Goal: Task Accomplishment & Management: Complete application form

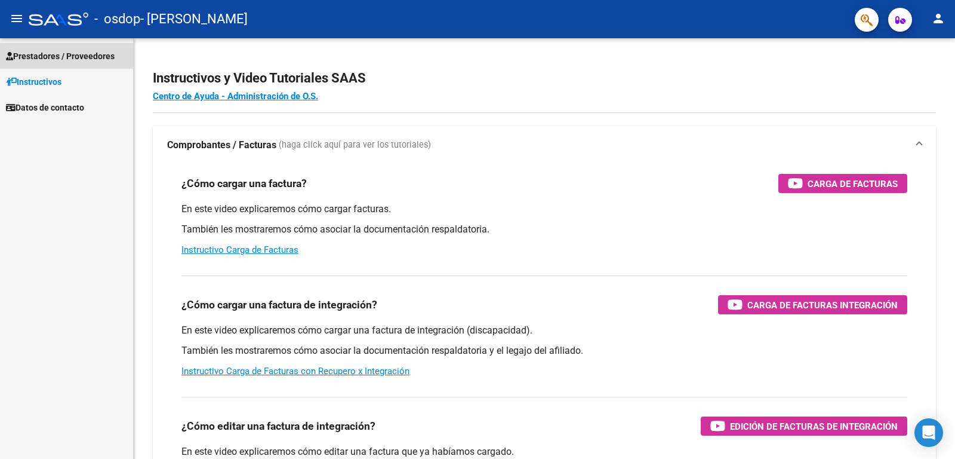
click at [54, 56] on span "Prestadores / Proveedores" at bounding box center [60, 56] width 109 height 13
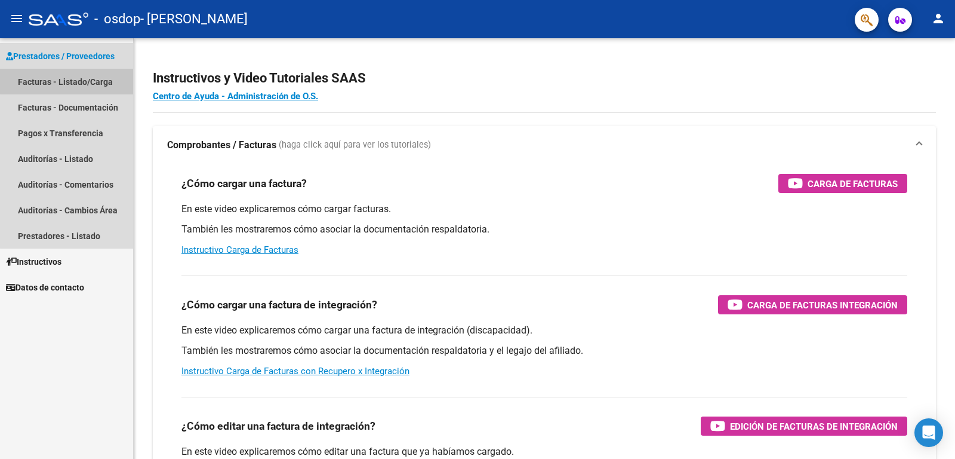
click at [84, 76] on link "Facturas - Listado/Carga" at bounding box center [66, 82] width 133 height 26
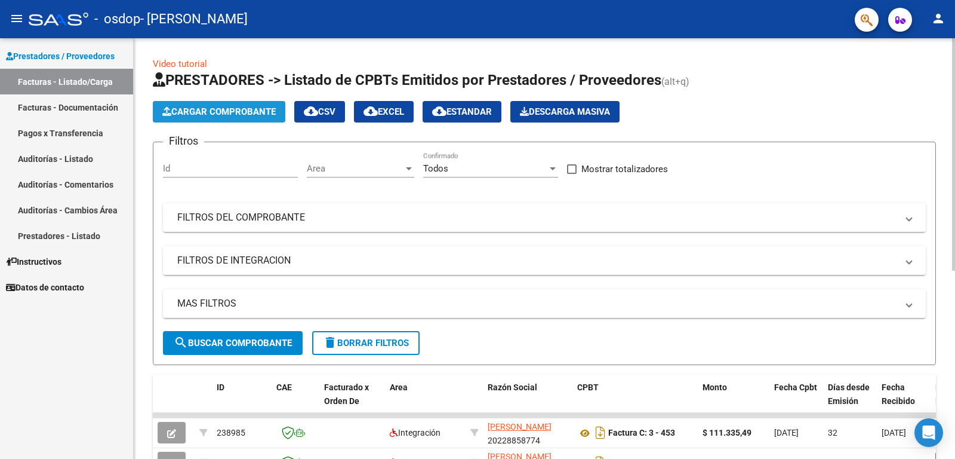
click at [242, 109] on span "Cargar Comprobante" at bounding box center [218, 111] width 113 height 11
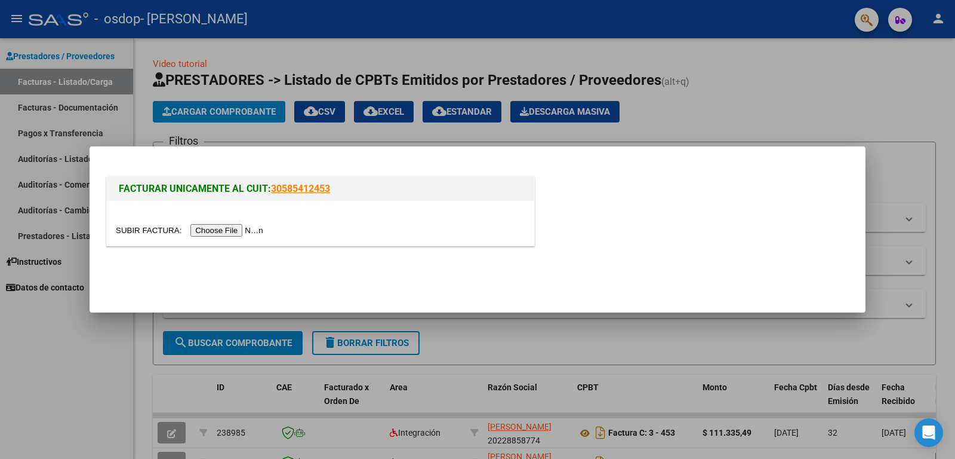
click at [241, 230] on input "file" at bounding box center [191, 230] width 151 height 13
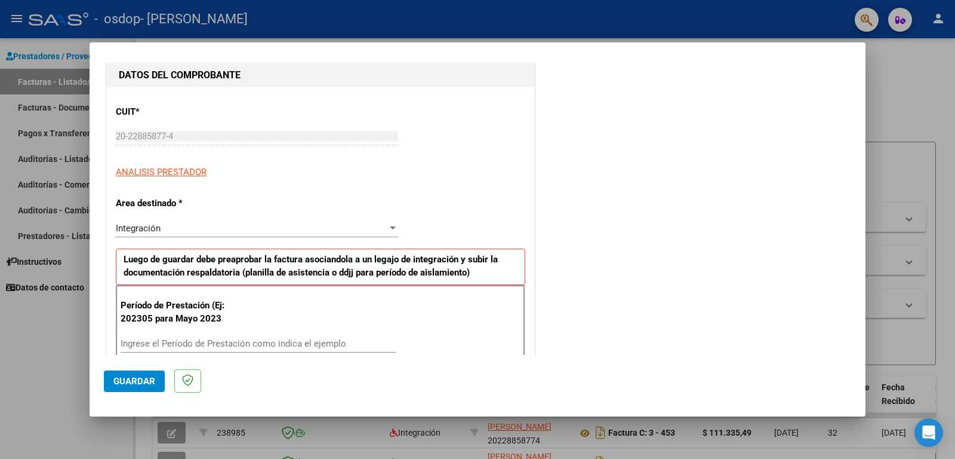
scroll to position [239, 0]
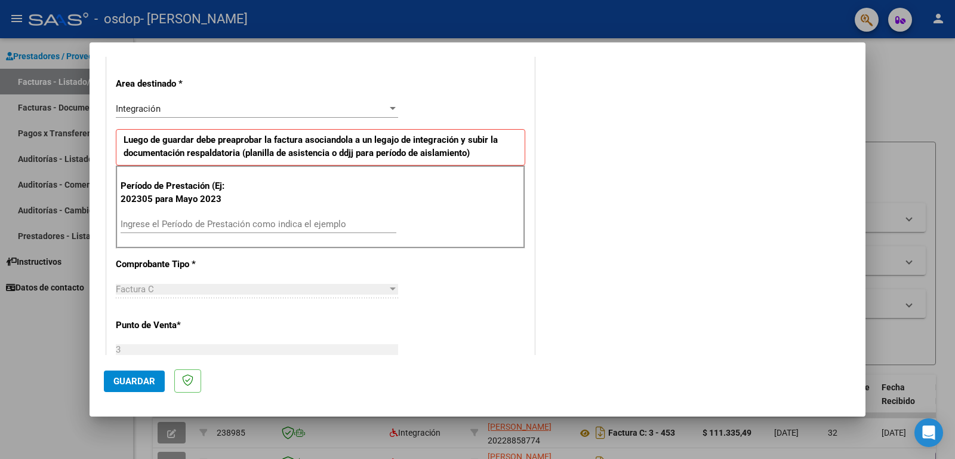
click at [180, 222] on input "Ingrese el Período de Prestación como indica el ejemplo" at bounding box center [259, 224] width 276 height 11
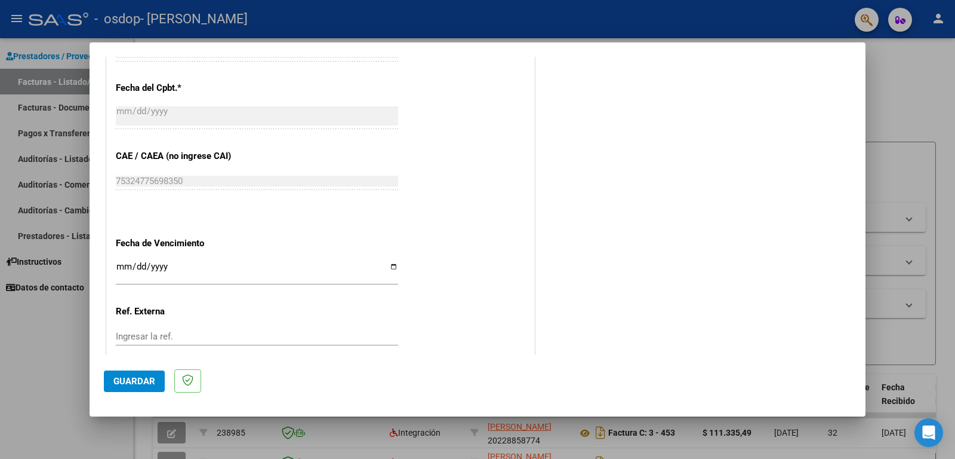
scroll to position [716, 0]
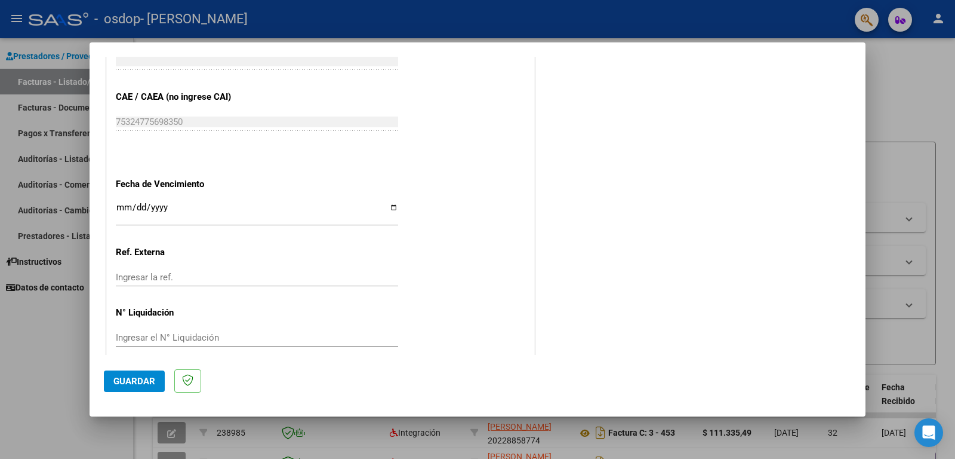
type input "202507"
click at [131, 382] on span "Guardar" at bounding box center [134, 381] width 42 height 11
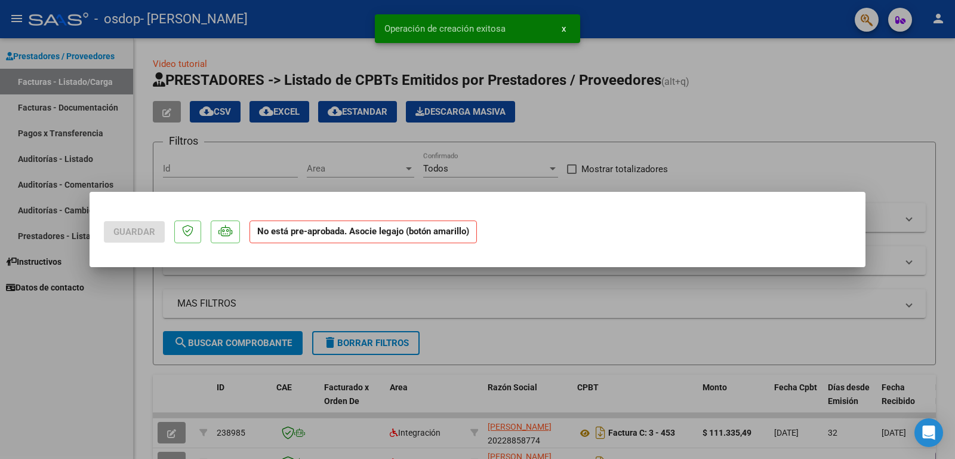
scroll to position [0, 0]
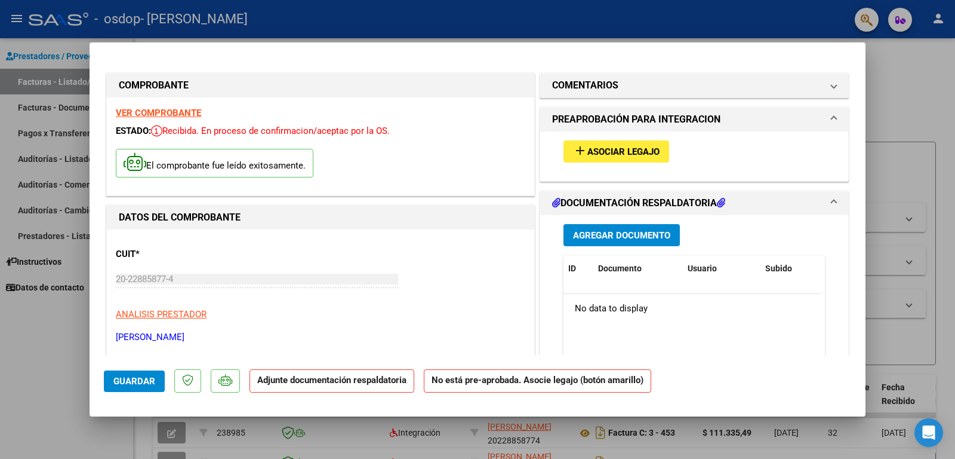
click at [620, 152] on span "Asociar Legajo" at bounding box center [623, 151] width 72 height 11
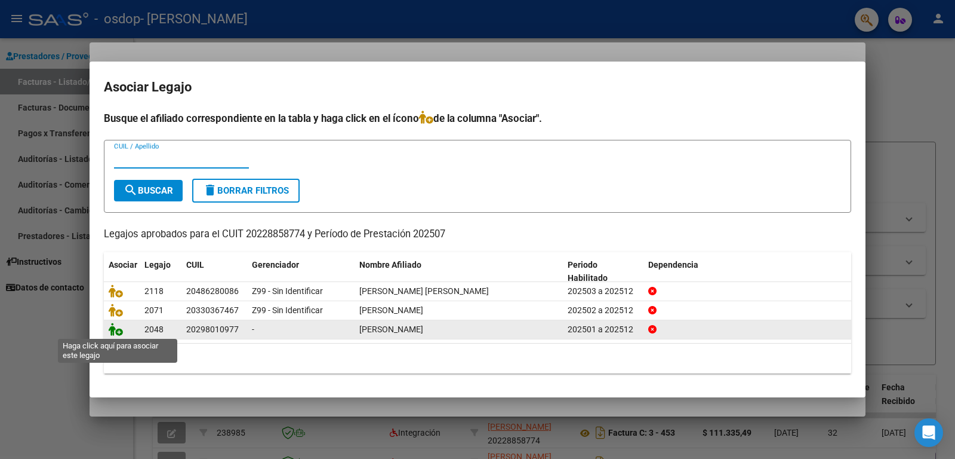
click at [118, 331] on icon at bounding box center [116, 328] width 14 height 13
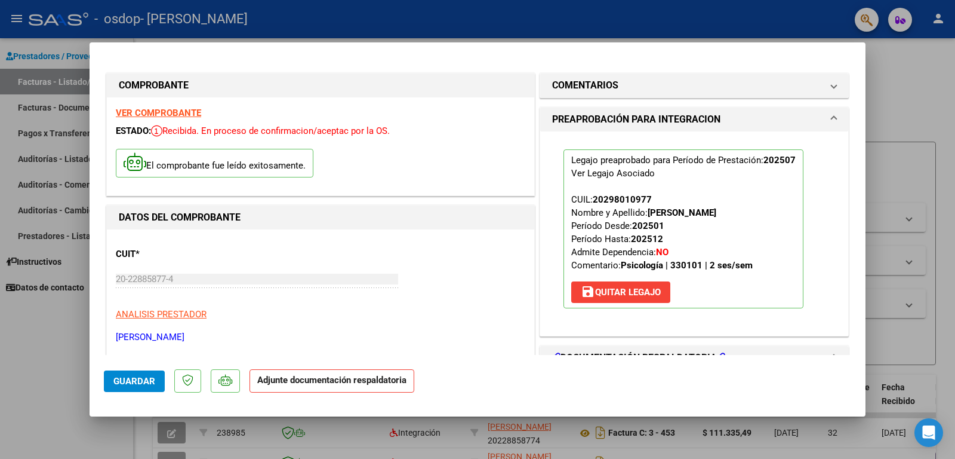
scroll to position [119, 0]
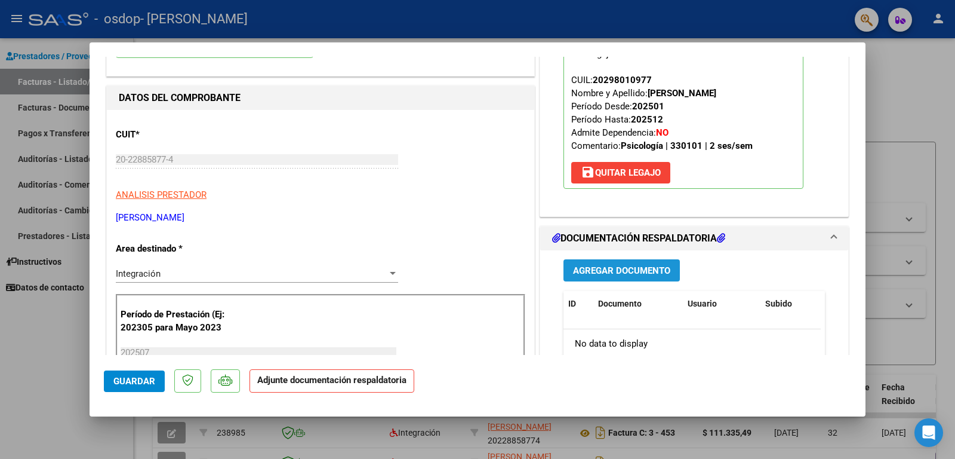
click at [615, 268] on span "Agregar Documento" at bounding box center [621, 270] width 97 height 11
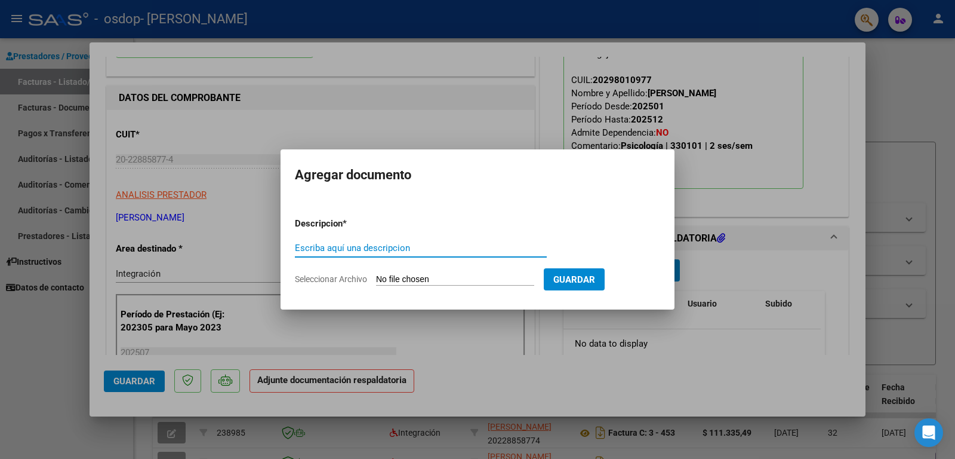
click at [342, 248] on input "Escriba aquí una descripcion" at bounding box center [421, 247] width 252 height 11
drag, startPoint x: 401, startPoint y: 248, endPoint x: 408, endPoint y: 248, distance: 7.2
click at [408, 248] on input "PLANILLA ASISTENCIA JUNIO 2025" at bounding box center [421, 247] width 252 height 11
type input "PLANILLA ASISTENCIA [DATE]"
click at [571, 278] on span "Guardar" at bounding box center [574, 279] width 42 height 11
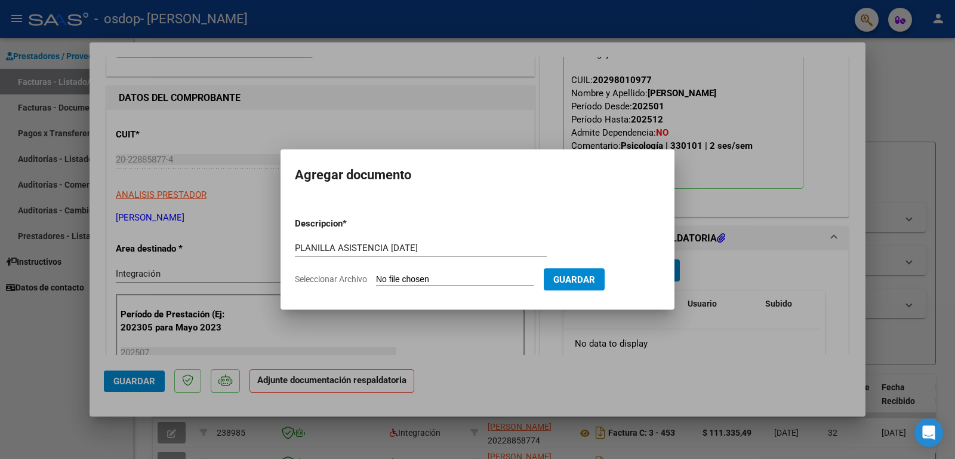
click at [408, 275] on input "Seleccionar Archivo" at bounding box center [455, 279] width 158 height 11
type input "C:\fakepath\Planilla-OSDOP [PERSON_NAME][DATE].pdf"
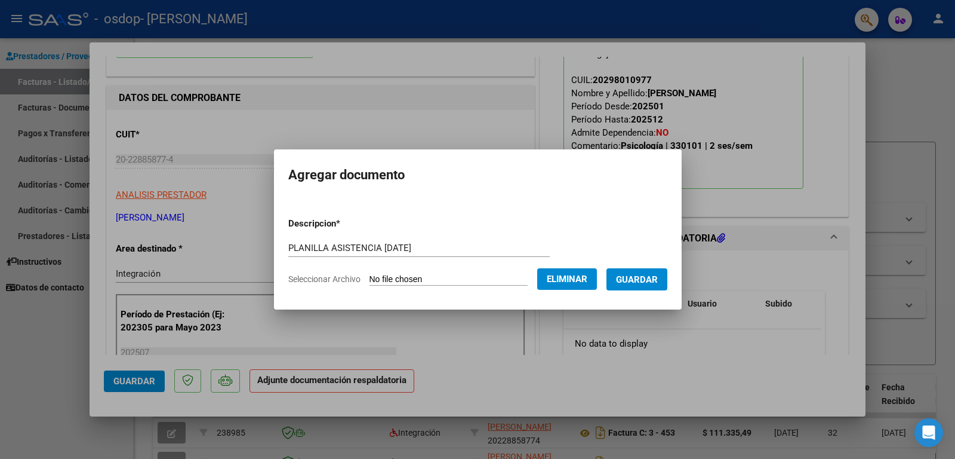
click at [646, 278] on span "Guardar" at bounding box center [637, 279] width 42 height 11
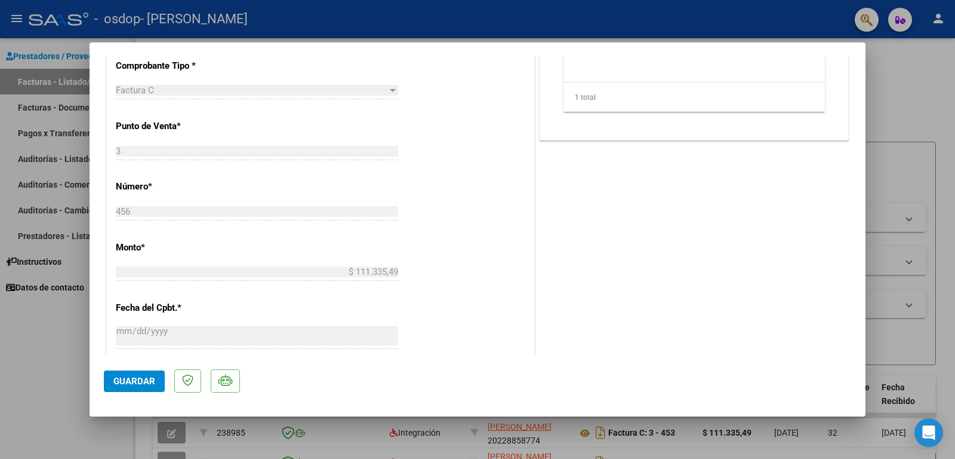
scroll to position [716, 0]
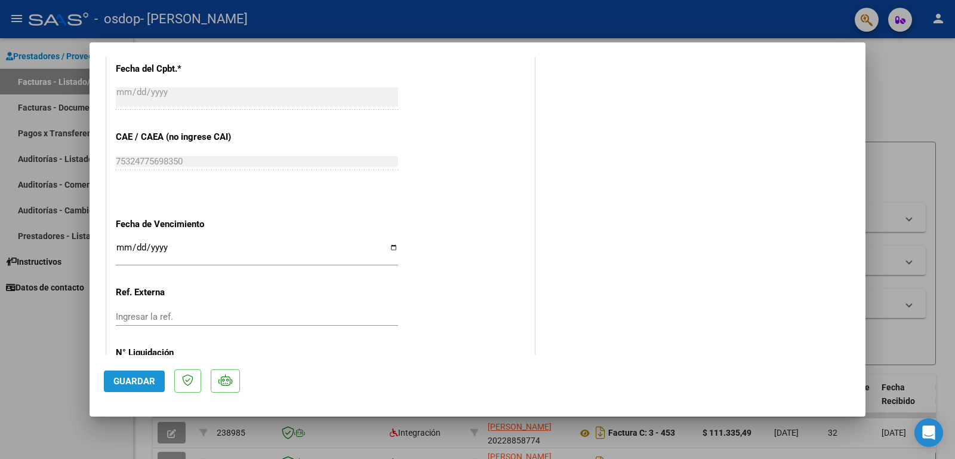
click at [140, 380] on span "Guardar" at bounding box center [134, 381] width 42 height 11
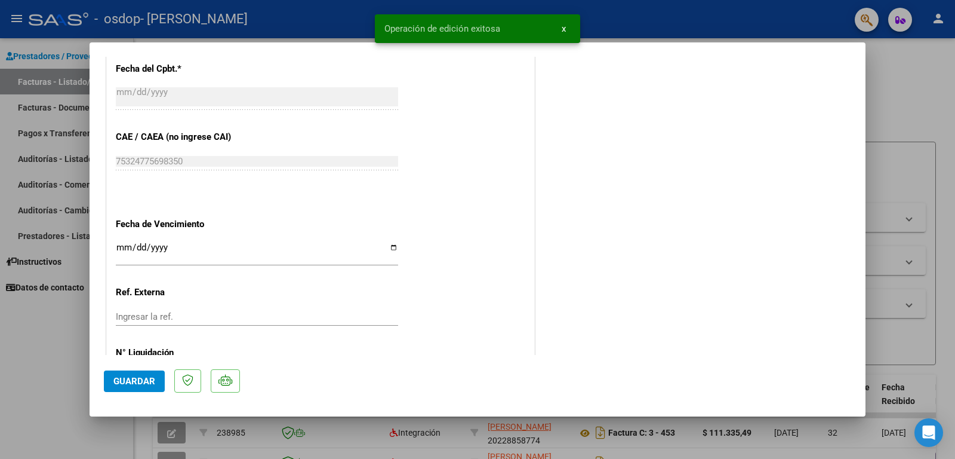
click at [564, 29] on span "x" at bounding box center [564, 28] width 4 height 11
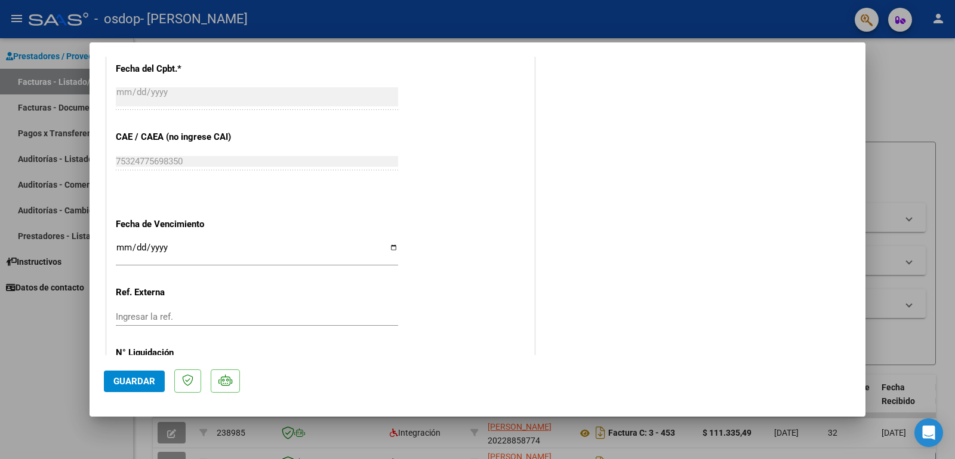
click at [903, 72] on div at bounding box center [477, 229] width 955 height 459
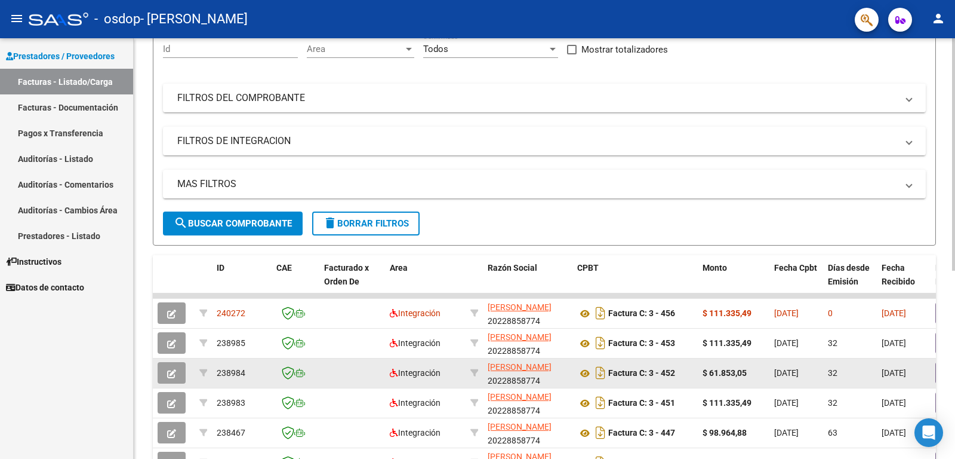
scroll to position [0, 0]
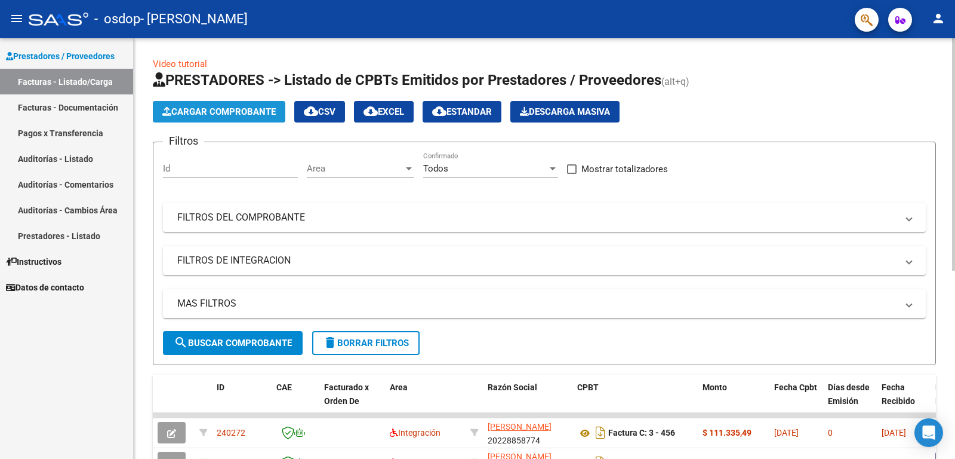
click at [227, 106] on span "Cargar Comprobante" at bounding box center [218, 111] width 113 height 11
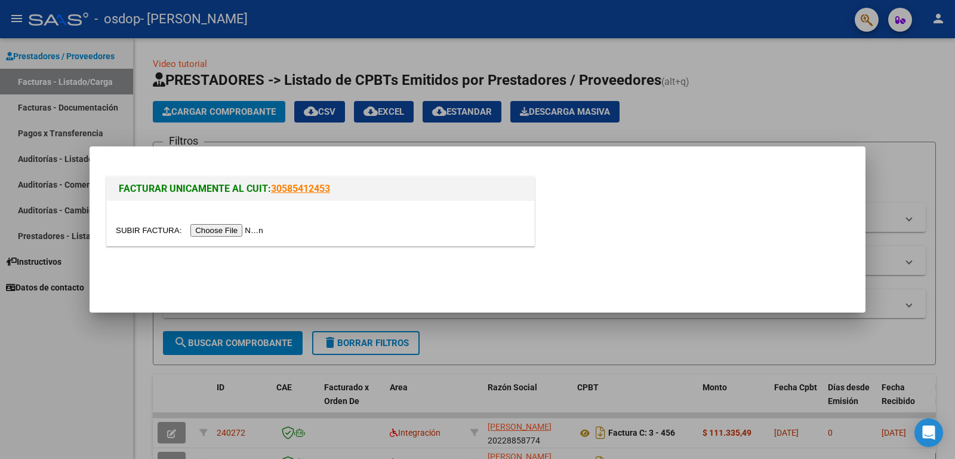
click at [232, 232] on input "file" at bounding box center [191, 230] width 151 height 13
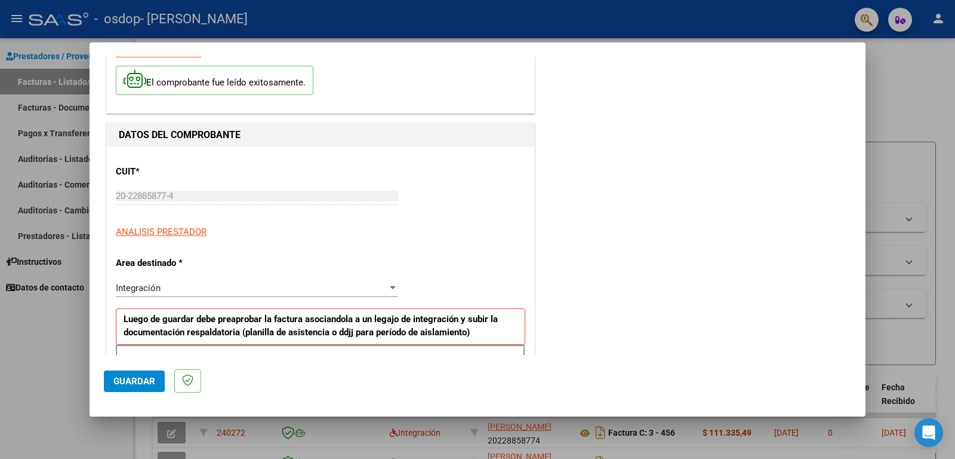
scroll to position [179, 0]
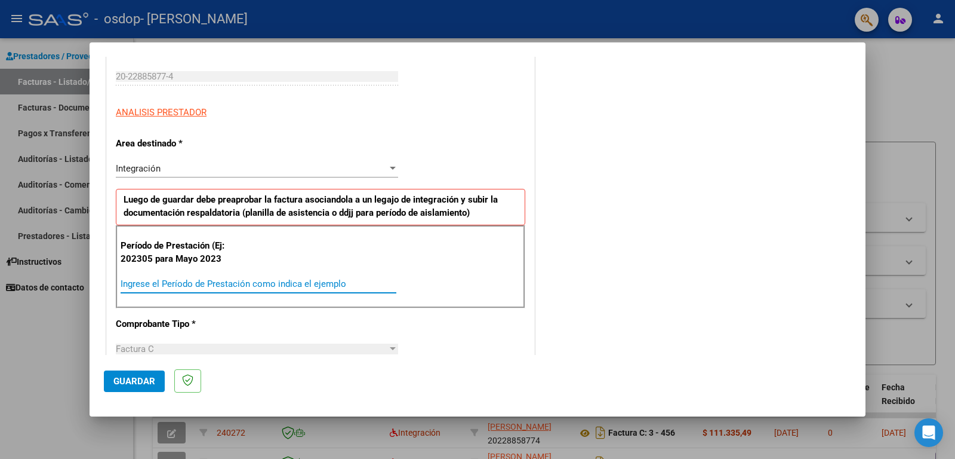
click at [151, 285] on input "Ingrese el Período de Prestación como indica el ejemplo" at bounding box center [259, 283] width 276 height 11
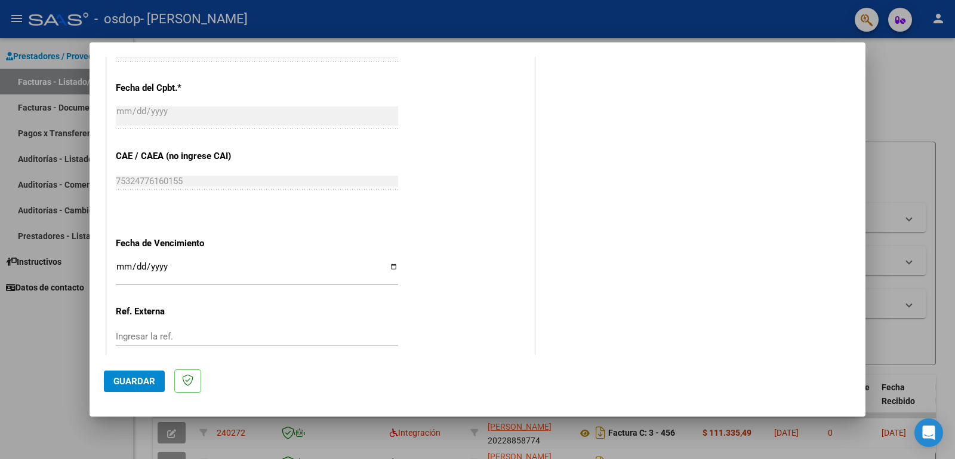
scroll to position [716, 0]
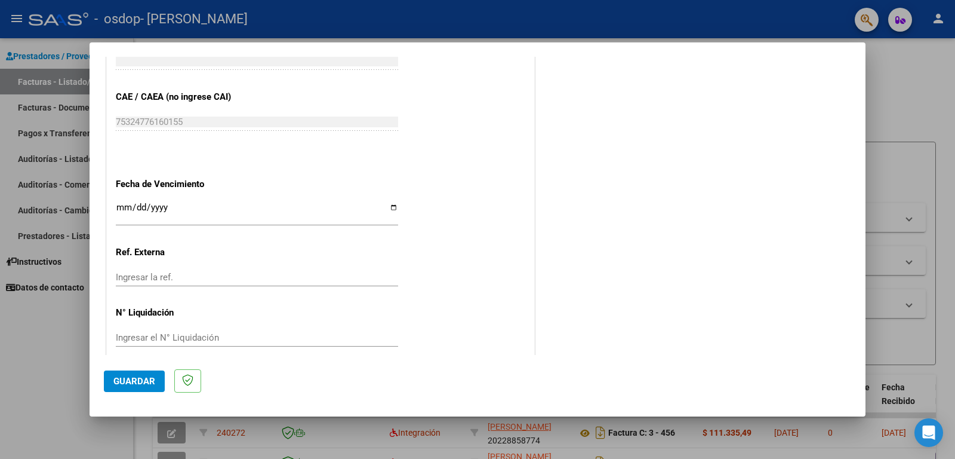
type input "202507"
click at [124, 382] on span "Guardar" at bounding box center [134, 381] width 42 height 11
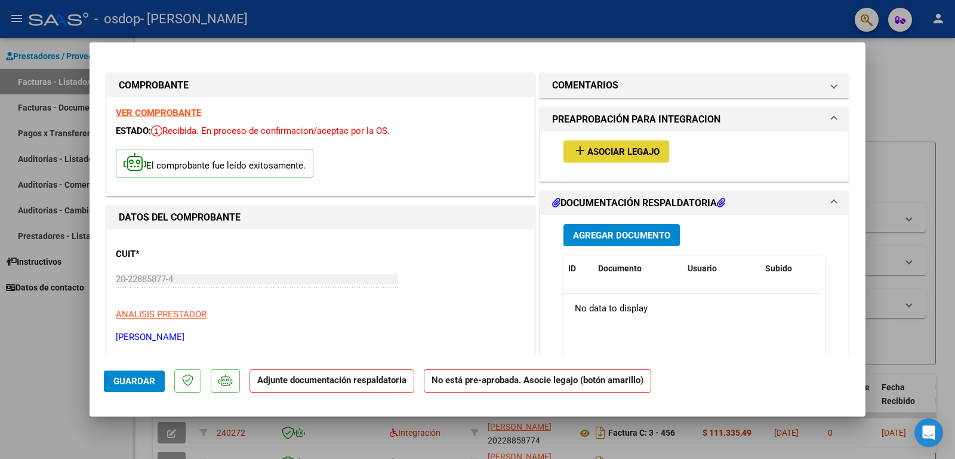
click at [576, 151] on mat-icon "add" at bounding box center [580, 150] width 14 height 14
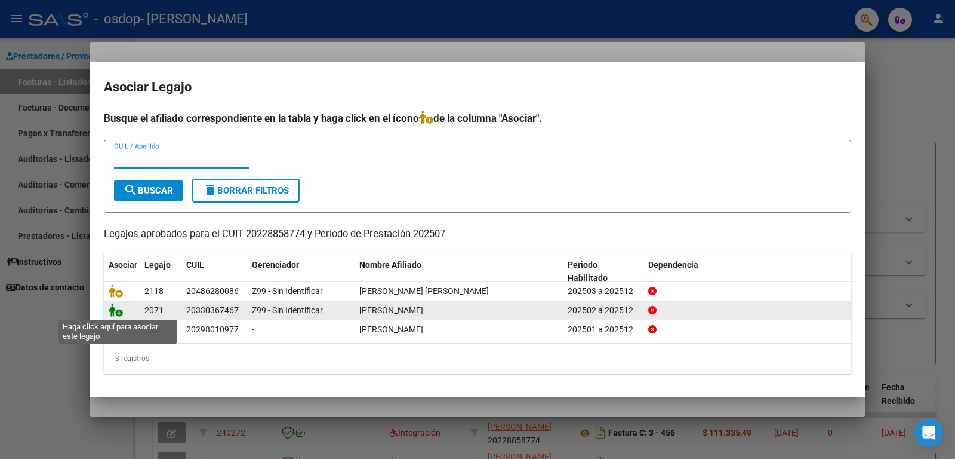
click at [118, 313] on icon at bounding box center [116, 309] width 14 height 13
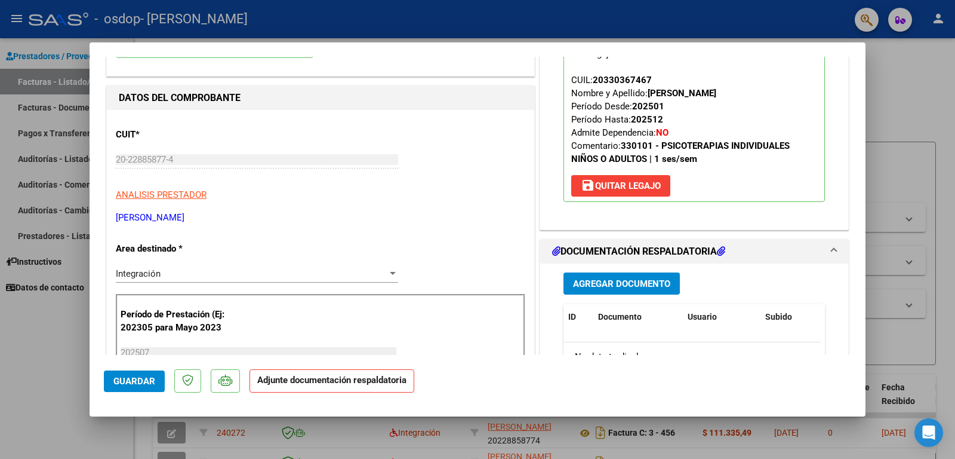
scroll to position [179, 0]
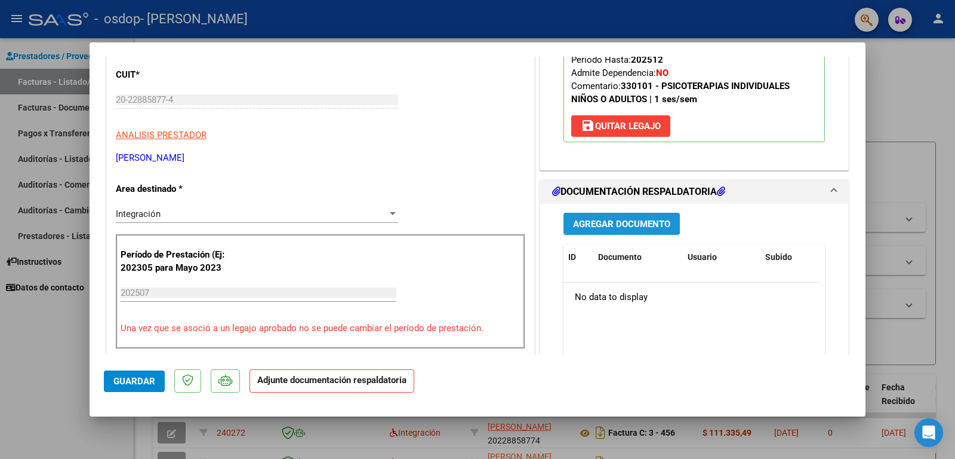
click at [624, 221] on span "Agregar Documento" at bounding box center [621, 224] width 97 height 11
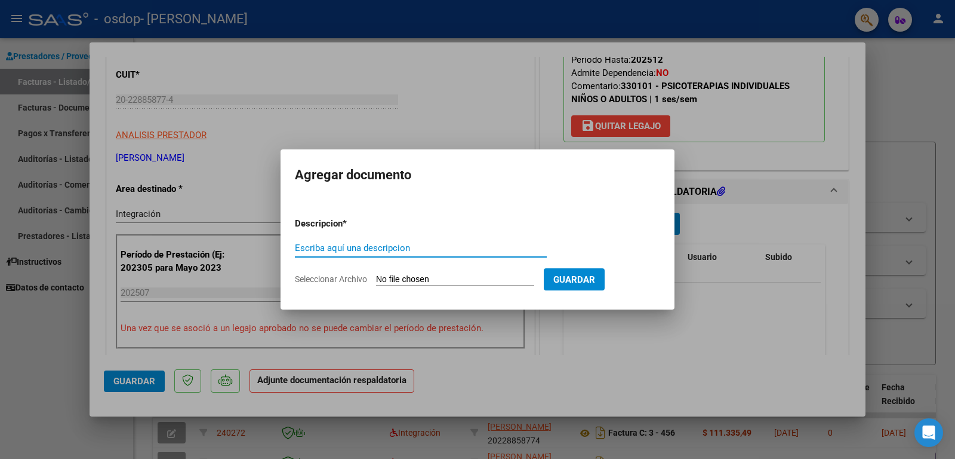
click at [382, 248] on input "Escriba aquí una descripcion" at bounding box center [421, 247] width 252 height 11
click at [407, 250] on input "PLANILLA ASISTENCIA JUNIO 2025" at bounding box center [421, 247] width 252 height 11
type input "PLANILLA ASISTENCIA [DATE]"
click at [444, 278] on input "Seleccionar Archivo" at bounding box center [455, 279] width 158 height 11
type input "C:\fakepath\Planilla-OSDOP [PERSON_NAME][DATE].pdf"
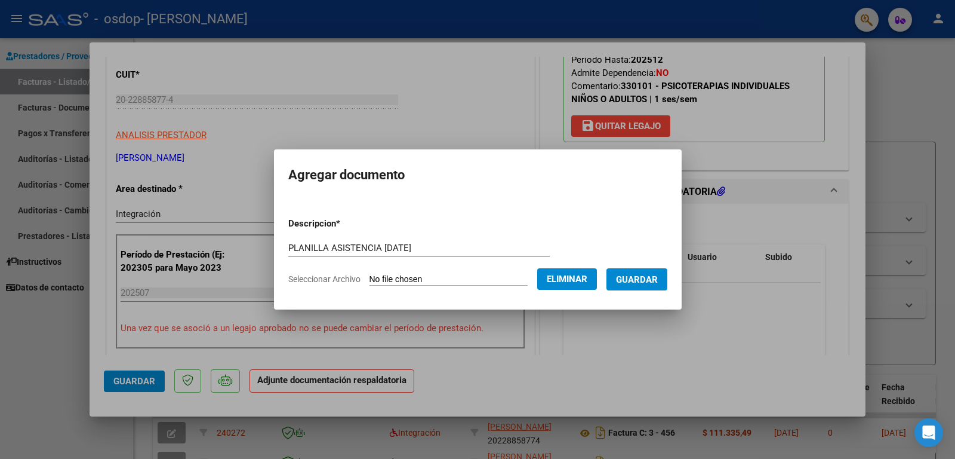
click at [645, 277] on span "Guardar" at bounding box center [637, 279] width 42 height 11
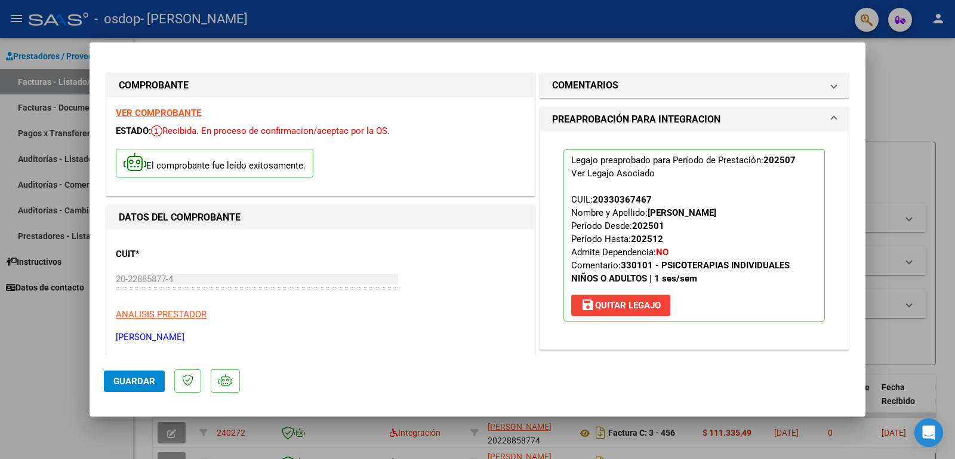
scroll to position [239, 0]
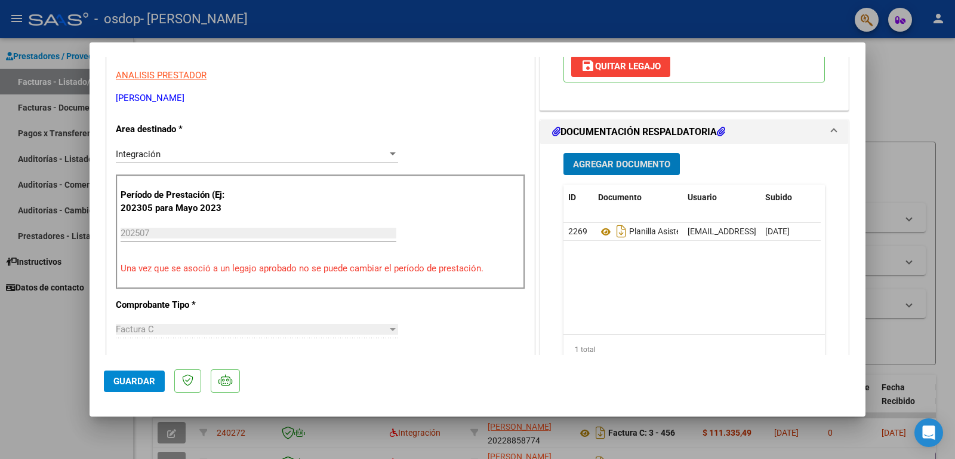
click at [125, 382] on span "Guardar" at bounding box center [134, 381] width 42 height 11
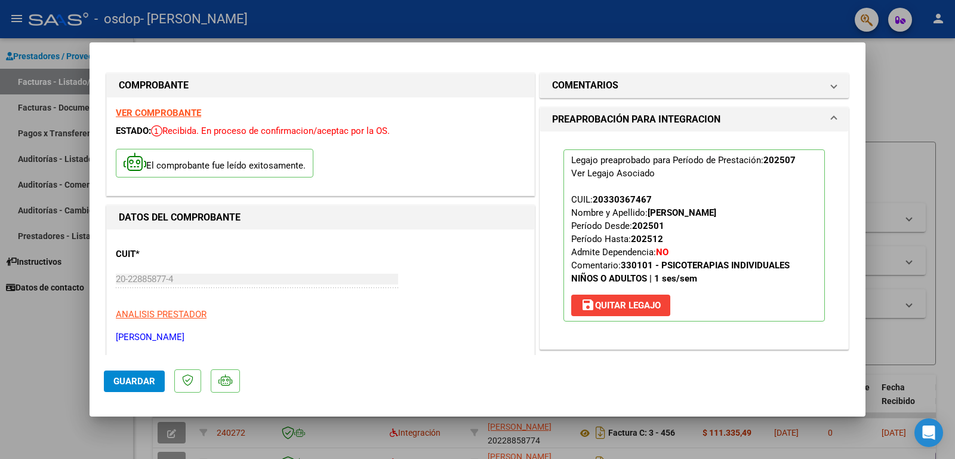
scroll to position [299, 0]
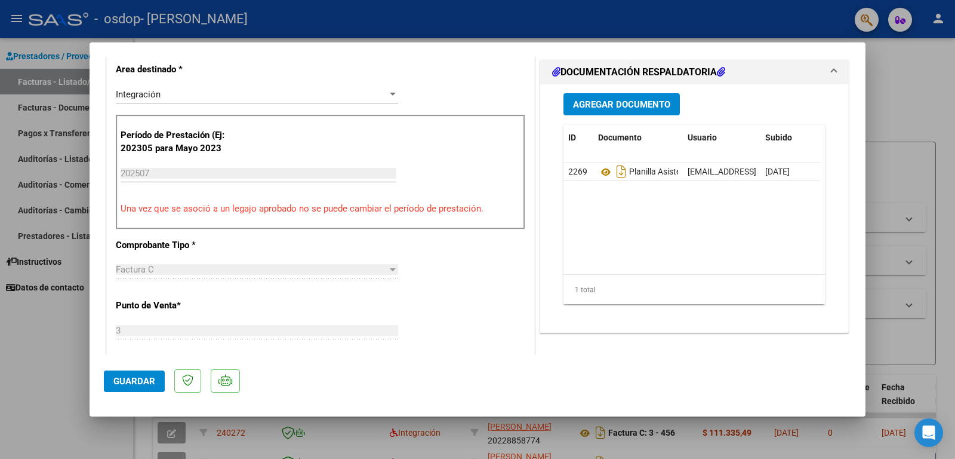
click at [906, 106] on div at bounding box center [477, 229] width 955 height 459
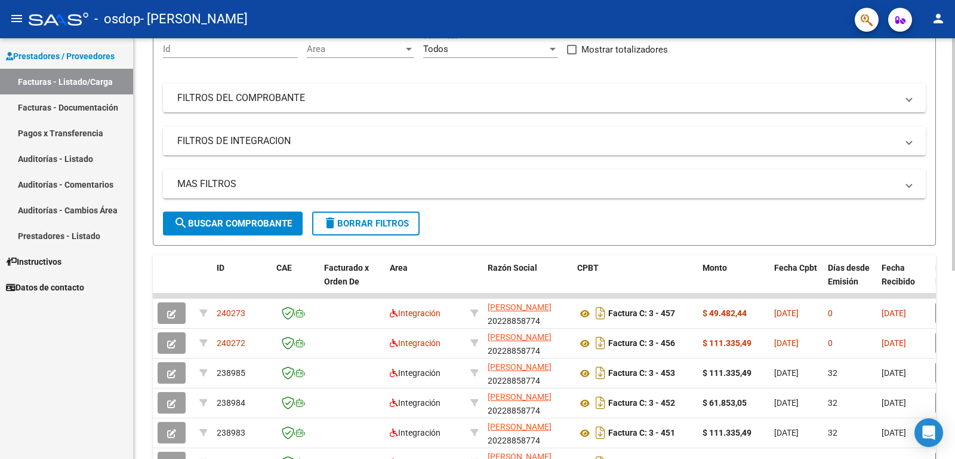
scroll to position [0, 0]
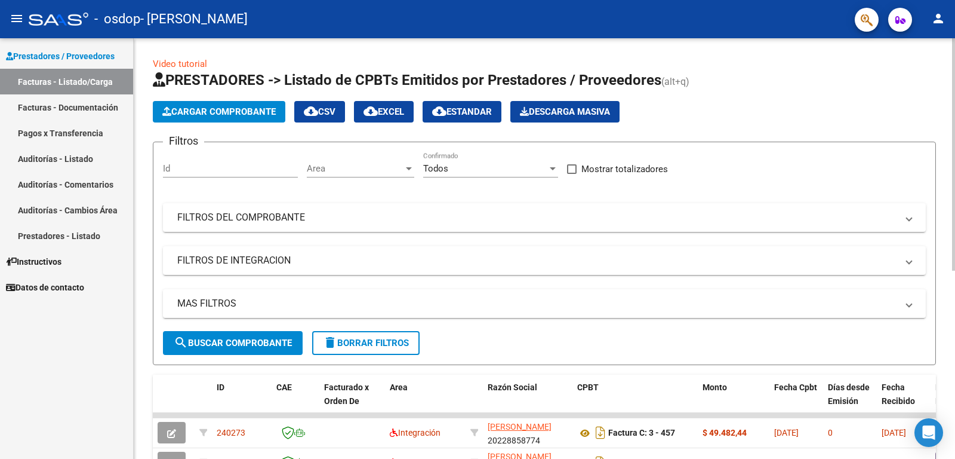
click at [231, 106] on button "Cargar Comprobante" at bounding box center [219, 111] width 133 height 21
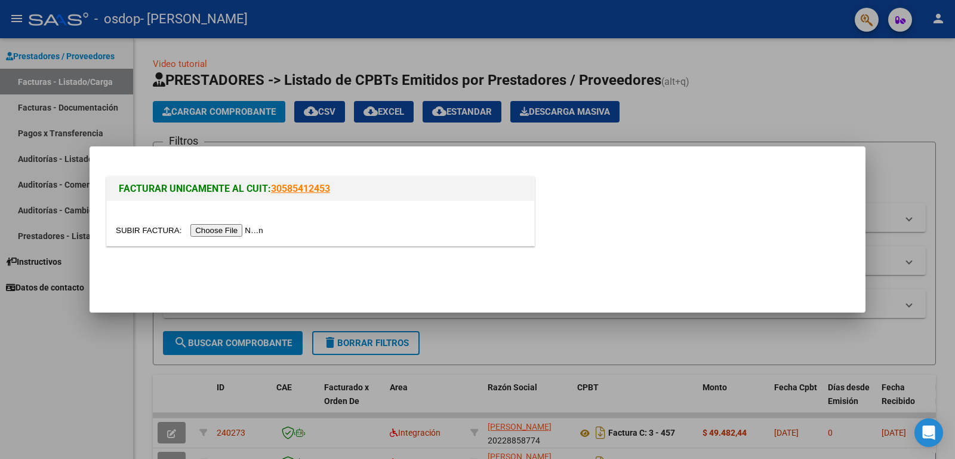
click at [210, 227] on input "file" at bounding box center [191, 230] width 151 height 13
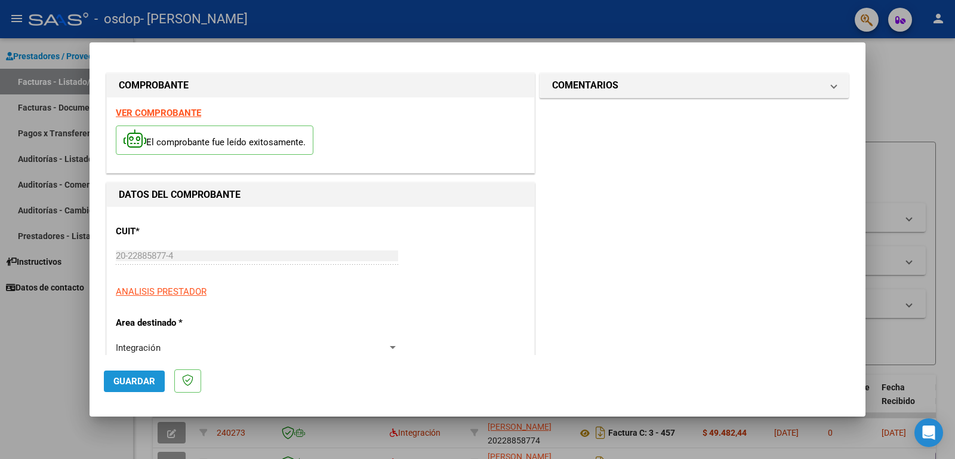
click at [135, 381] on span "Guardar" at bounding box center [134, 381] width 42 height 11
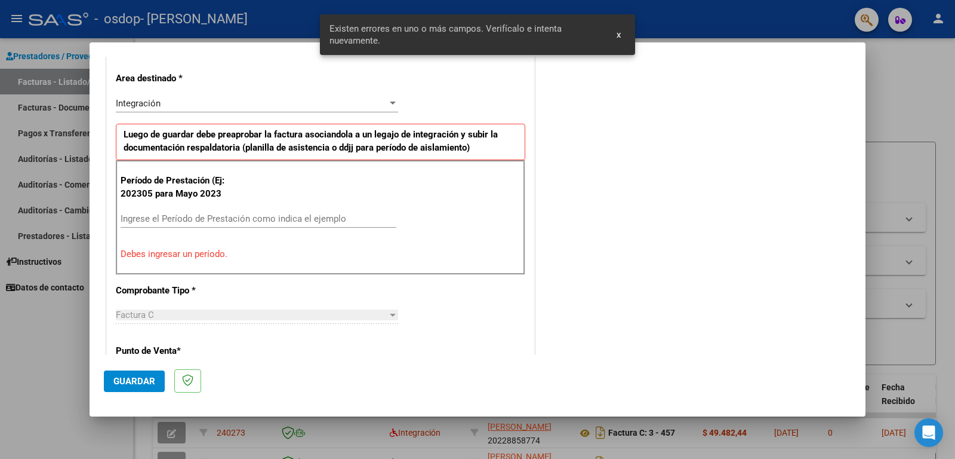
click at [156, 212] on div "Ingrese el Período de Prestación como indica el ejemplo" at bounding box center [259, 219] width 276 height 18
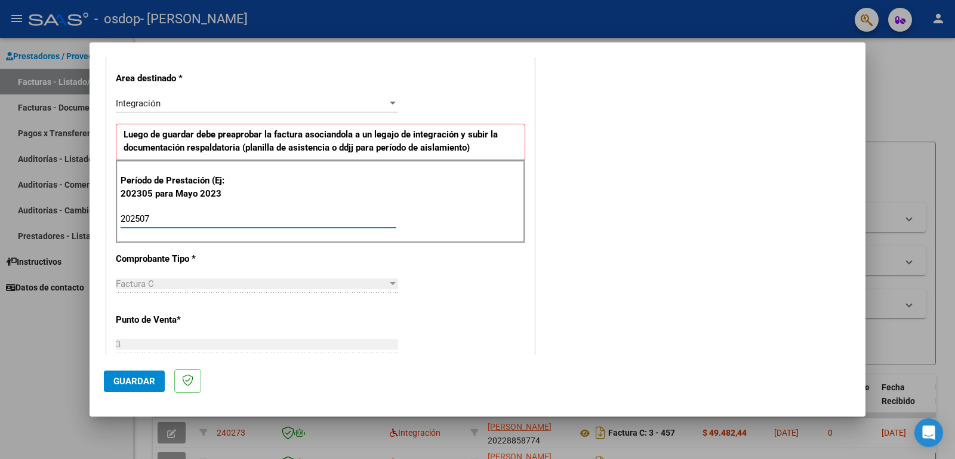
type input "202507"
click at [132, 382] on span "Guardar" at bounding box center [134, 381] width 42 height 11
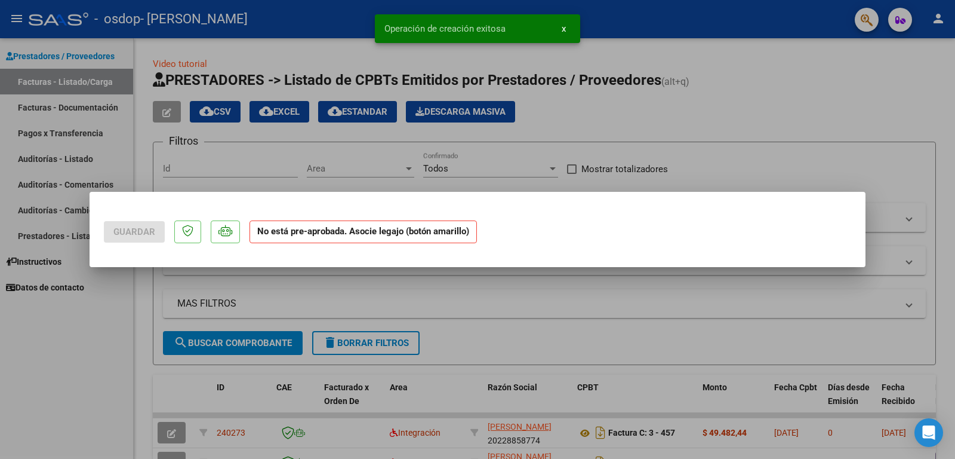
scroll to position [0, 0]
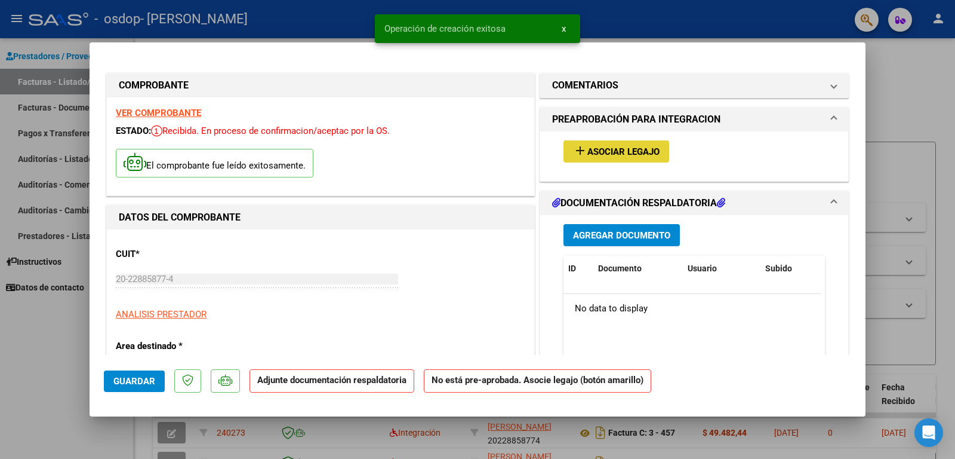
click at [575, 146] on mat-icon "add" at bounding box center [580, 150] width 14 height 14
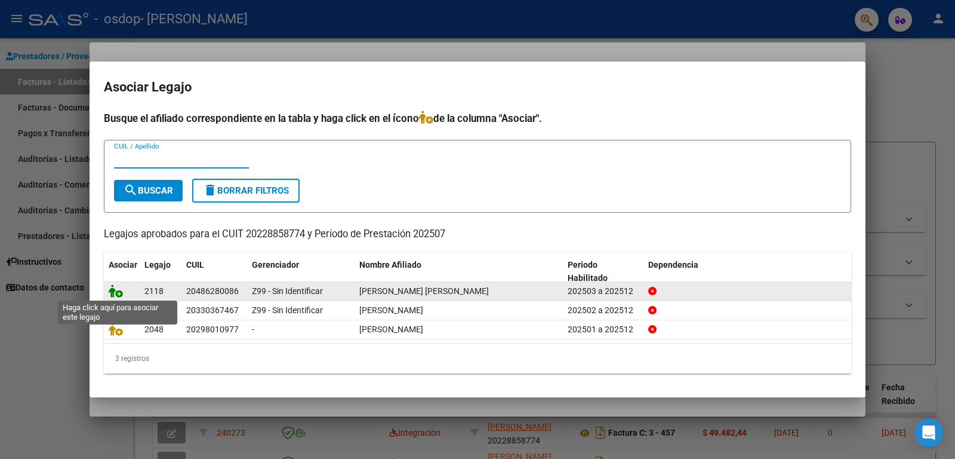
click at [119, 291] on icon at bounding box center [116, 290] width 14 height 13
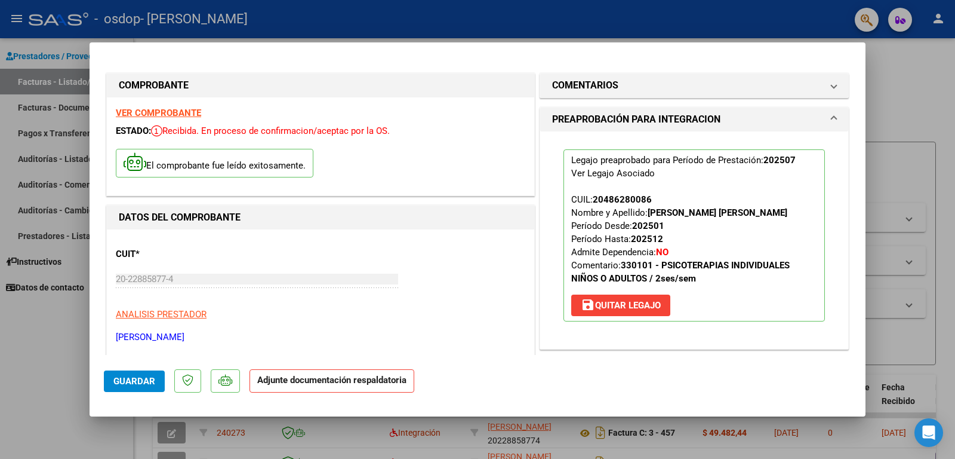
scroll to position [119, 0]
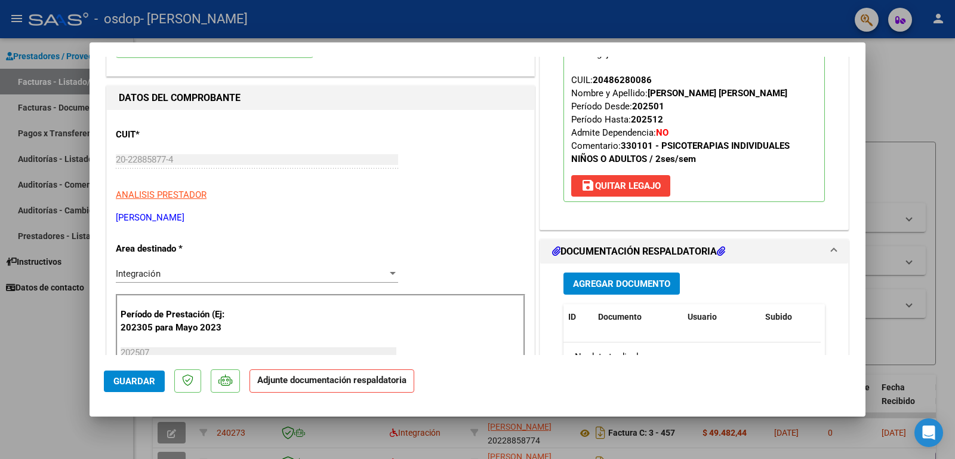
click at [602, 287] on span "Agregar Documento" at bounding box center [621, 283] width 97 height 11
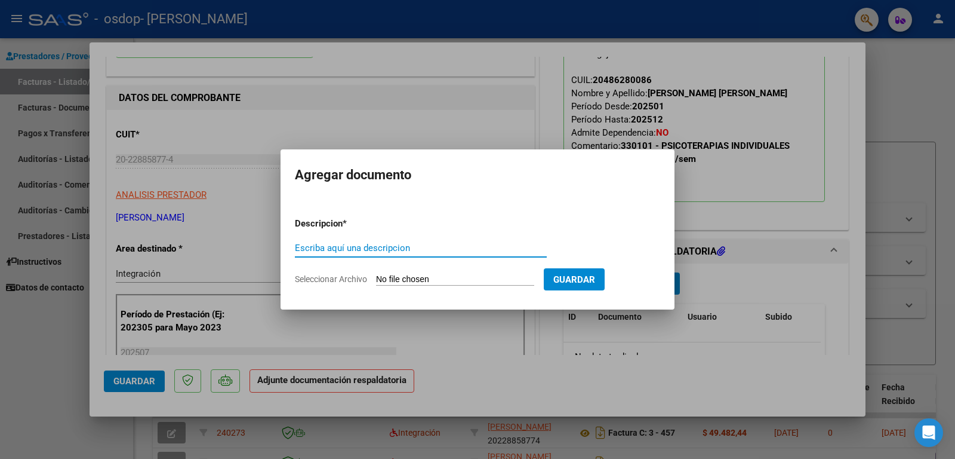
click at [362, 248] on input "Escriba aquí una descripcion" at bounding box center [421, 247] width 252 height 11
drag, startPoint x: 402, startPoint y: 247, endPoint x: 409, endPoint y: 247, distance: 7.2
click at [409, 247] on input "PLANILLA ASISTENCIA JUNIO 2025" at bounding box center [421, 247] width 252 height 11
type input "PLANILLA ASISTENCIA [DATE]"
click at [406, 277] on input "Seleccionar Archivo" at bounding box center [455, 279] width 158 height 11
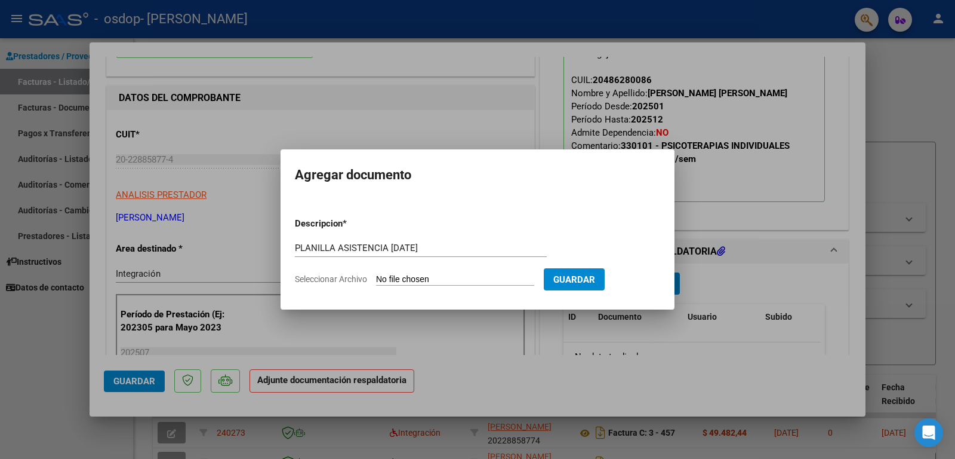
type input "C:\fakepath\Planilla-OSDOP [PERSON_NAME][DATE].pdf"
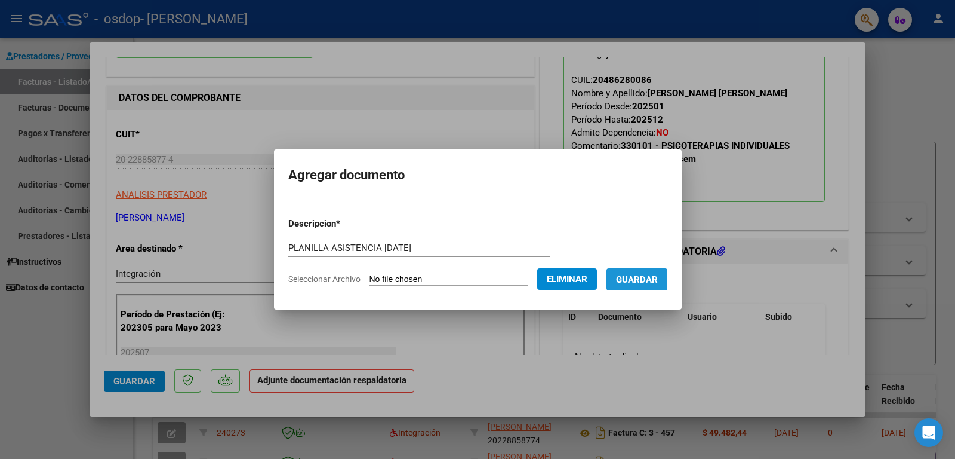
click at [635, 280] on span "Guardar" at bounding box center [637, 279] width 42 height 11
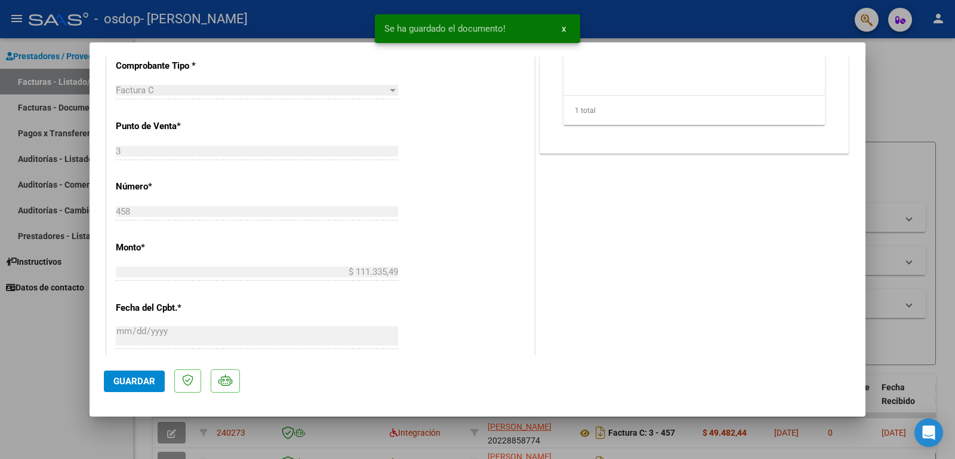
scroll to position [716, 0]
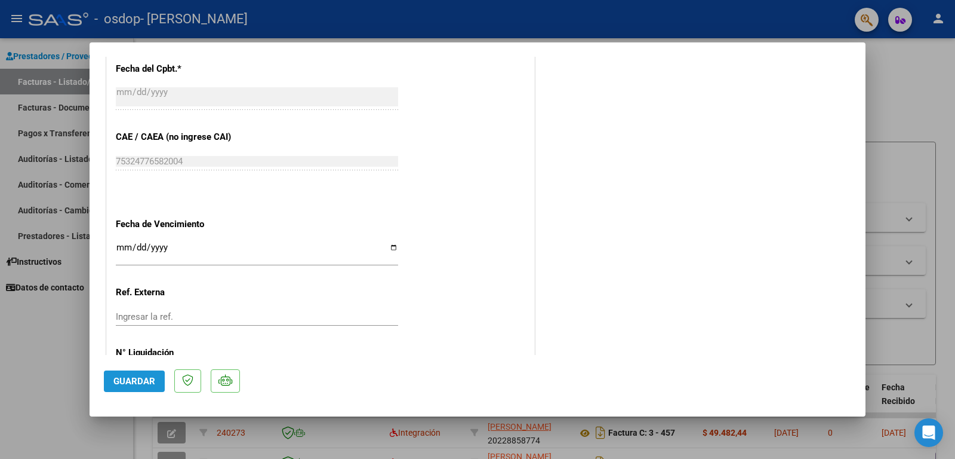
click at [139, 380] on span "Guardar" at bounding box center [134, 381] width 42 height 11
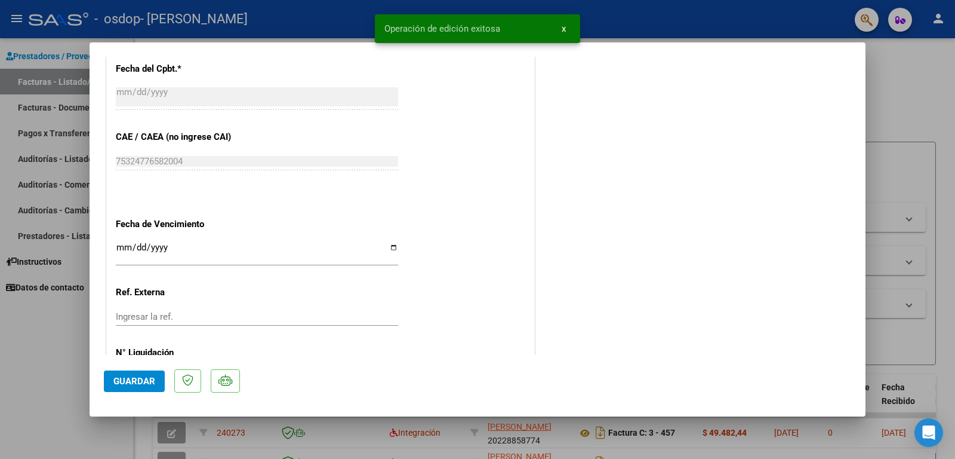
click at [565, 26] on span "x" at bounding box center [564, 28] width 4 height 11
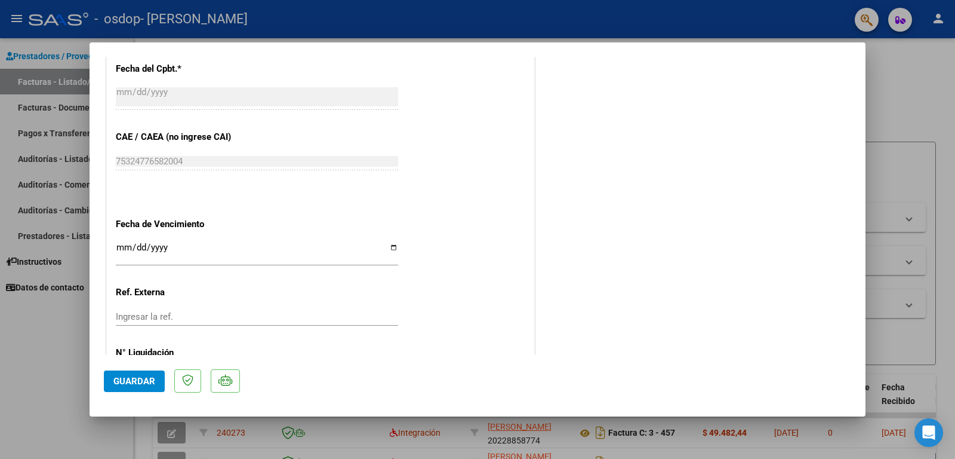
click at [897, 109] on div at bounding box center [477, 229] width 955 height 459
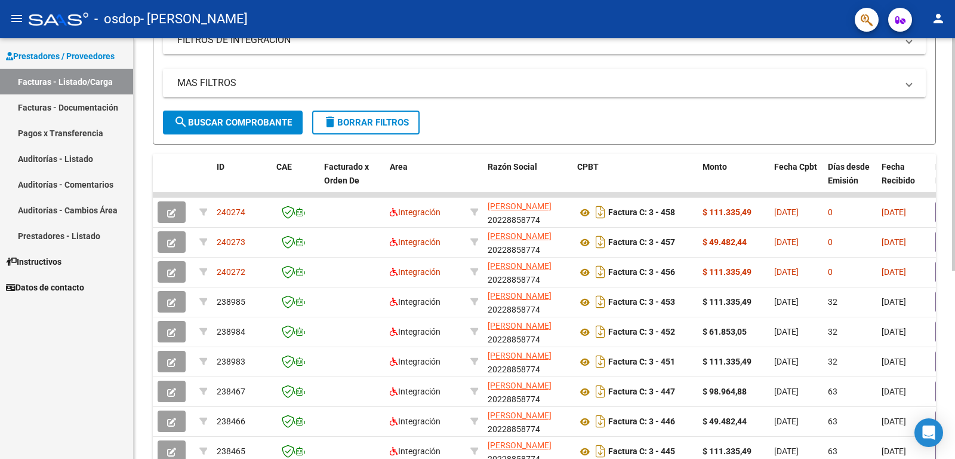
scroll to position [0, 0]
